Goal: Information Seeking & Learning: Find specific fact

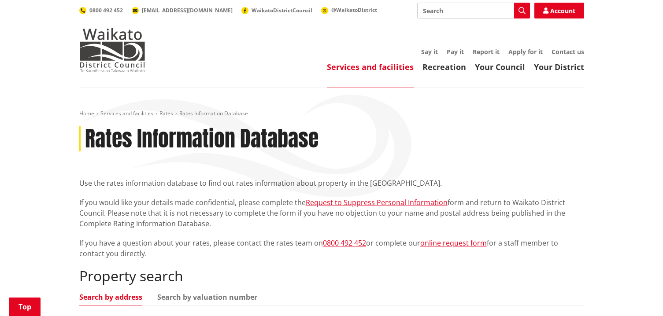
scroll to position [220, 0]
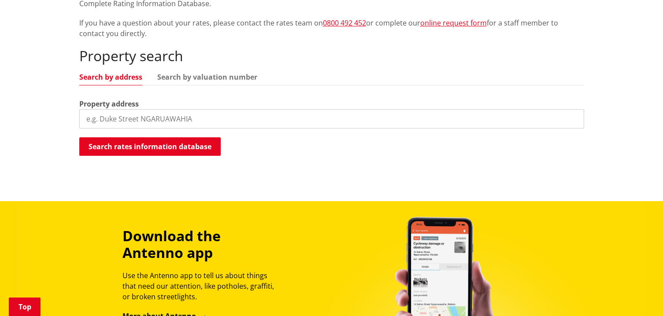
click at [139, 122] on input "search" at bounding box center [331, 118] width 505 height 19
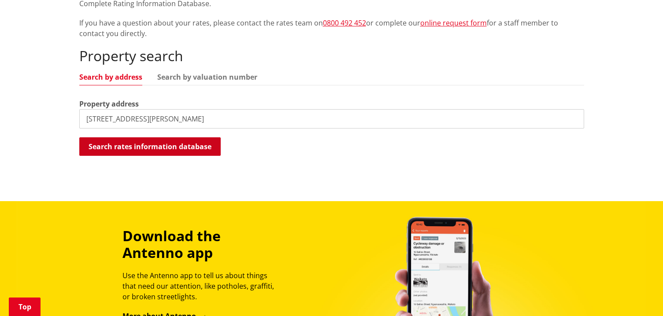
type input "[STREET_ADDRESS][PERSON_NAME]"
click at [156, 149] on button "Search rates information database" at bounding box center [149, 146] width 141 height 18
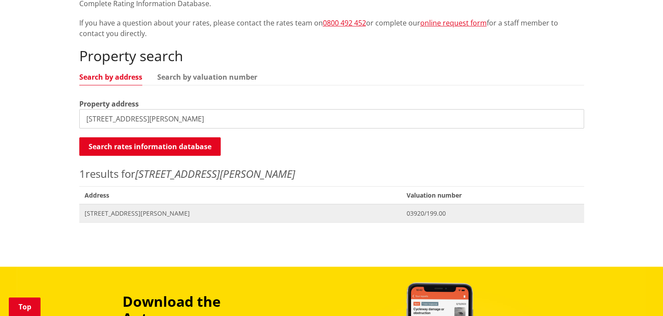
click at [151, 214] on span "[STREET_ADDRESS][PERSON_NAME]" at bounding box center [241, 213] width 312 height 9
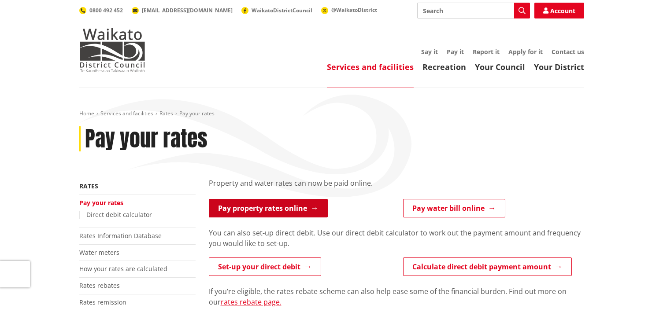
click at [282, 213] on link "Pay property rates online" at bounding box center [268, 208] width 119 height 18
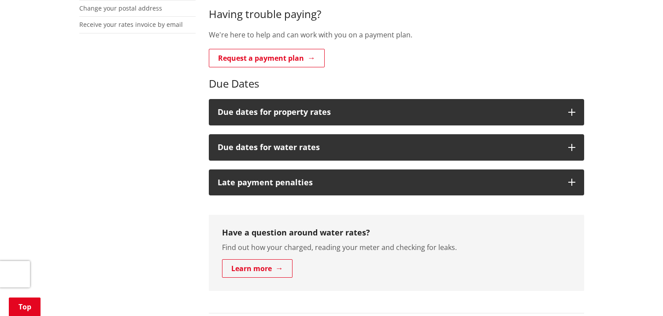
scroll to position [352, 0]
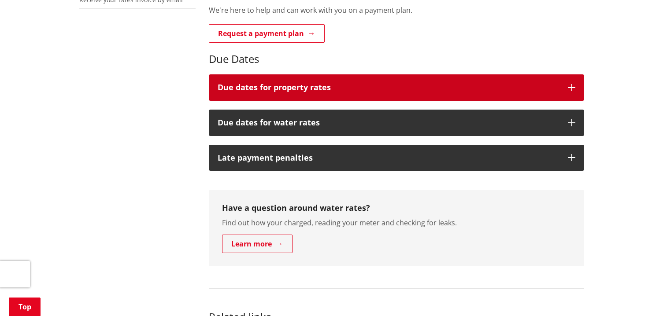
click at [284, 85] on h3 "Due dates for property rates" at bounding box center [388, 87] width 342 height 9
